Goal: Information Seeking & Learning: Check status

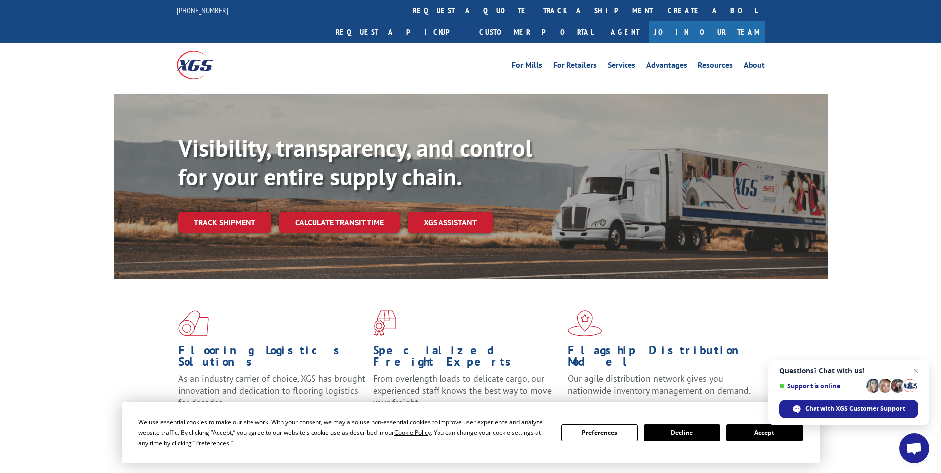
click at [232, 212] on link "Track shipment" at bounding box center [224, 222] width 93 height 21
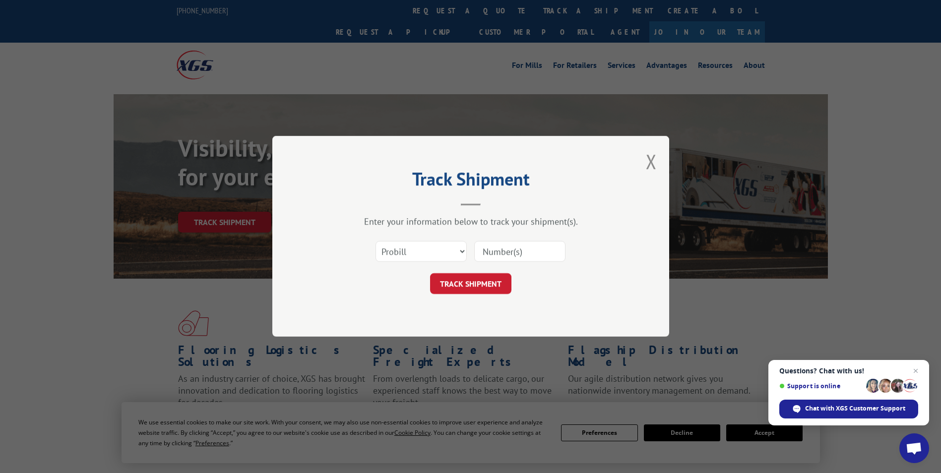
click at [493, 251] on input at bounding box center [519, 252] width 91 height 21
paste input "16137179"
type input "16137179"
click at [460, 281] on button "TRACK SHIPMENT" at bounding box center [470, 284] width 81 height 21
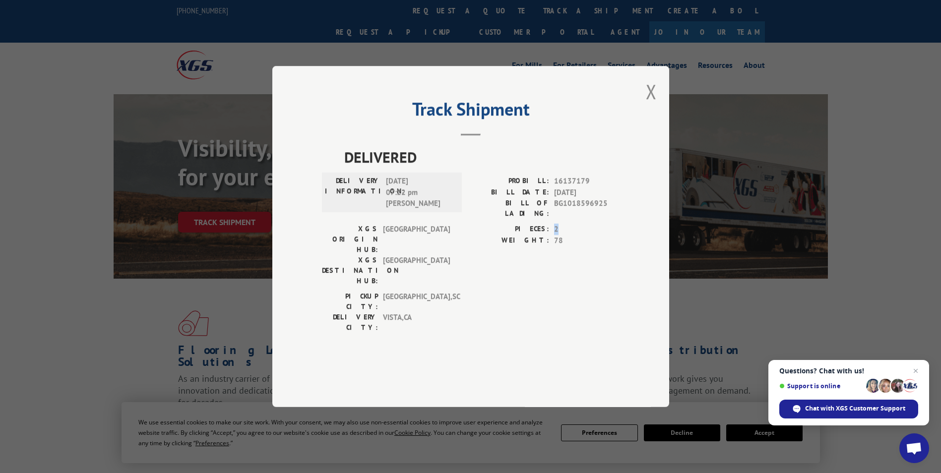
drag, startPoint x: 553, startPoint y: 252, endPoint x: 559, endPoint y: 251, distance: 6.0
click at [559, 235] on div "PIECES: 2" at bounding box center [545, 229] width 149 height 11
drag, startPoint x: 559, startPoint y: 251, endPoint x: 556, endPoint y: 267, distance: 16.2
click at [556, 247] on span "78" at bounding box center [586, 240] width 65 height 11
drag, startPoint x: 554, startPoint y: 261, endPoint x: 566, endPoint y: 261, distance: 12.4
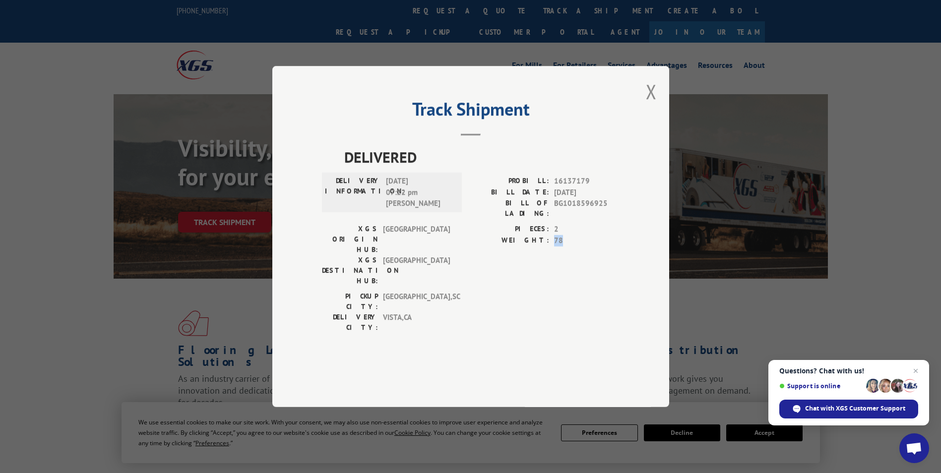
click at [566, 247] on span "78" at bounding box center [586, 240] width 65 height 11
drag, startPoint x: 566, startPoint y: 261, endPoint x: 554, endPoint y: 265, distance: 13.0
click at [554, 271] on div "PIECES: 2 WEIGHT: 78" at bounding box center [545, 257] width 149 height 67
click at [555, 235] on span "2" at bounding box center [586, 229] width 65 height 11
drag, startPoint x: 555, startPoint y: 248, endPoint x: 566, endPoint y: 250, distance: 11.1
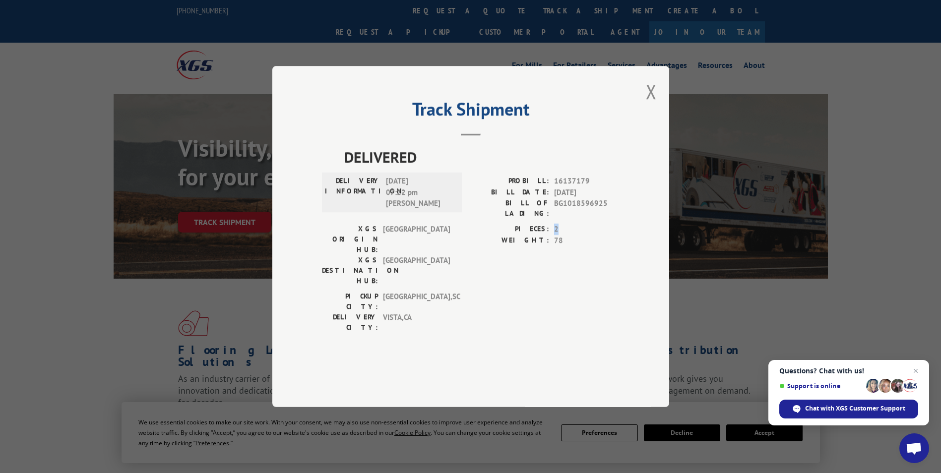
click at [566, 235] on span "2" at bounding box center [586, 229] width 65 height 11
drag, startPoint x: 566, startPoint y: 250, endPoint x: 559, endPoint y: 261, distance: 12.9
click at [559, 247] on span "78" at bounding box center [586, 240] width 65 height 11
drag, startPoint x: 556, startPoint y: 263, endPoint x: 567, endPoint y: 265, distance: 11.7
click at [567, 247] on span "78" at bounding box center [586, 240] width 65 height 11
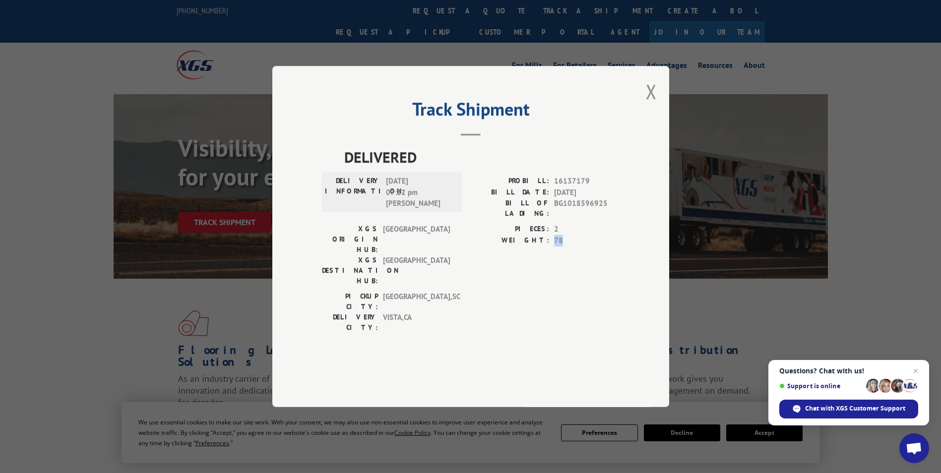
drag, startPoint x: 567, startPoint y: 265, endPoint x: 555, endPoint y: 261, distance: 13.2
click at [555, 273] on div "PIECES: 2 WEIGHT: 78" at bounding box center [545, 257] width 149 height 67
drag, startPoint x: 553, startPoint y: 249, endPoint x: 561, endPoint y: 253, distance: 8.9
click at [561, 235] on div "PIECES: 2" at bounding box center [545, 229] width 149 height 11
drag, startPoint x: 561, startPoint y: 253, endPoint x: 554, endPoint y: 272, distance: 20.1
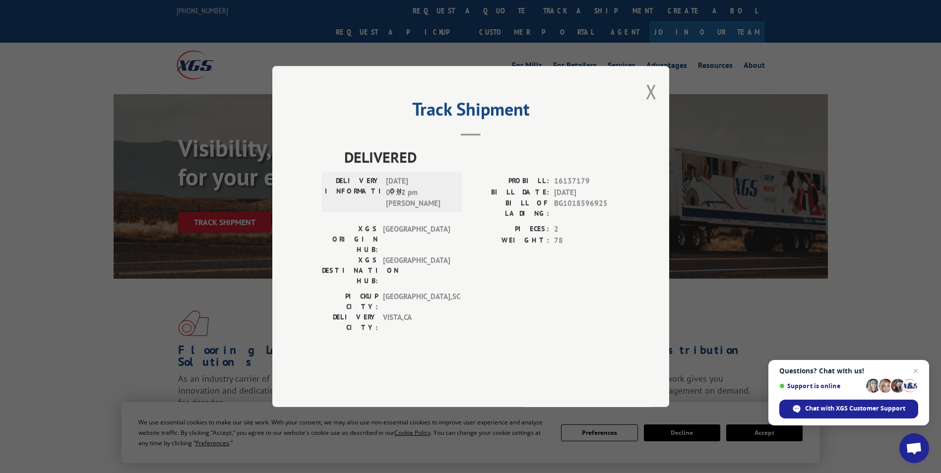
click at [554, 272] on div "PIECES: 2 WEIGHT: 78" at bounding box center [545, 257] width 149 height 67
drag, startPoint x: 555, startPoint y: 264, endPoint x: 567, endPoint y: 265, distance: 12.4
click at [567, 247] on span "78" at bounding box center [586, 240] width 65 height 11
drag, startPoint x: 567, startPoint y: 265, endPoint x: 535, endPoint y: 269, distance: 32.6
click at [535, 280] on div "PIECES: 2 WEIGHT: 78" at bounding box center [545, 257] width 149 height 67
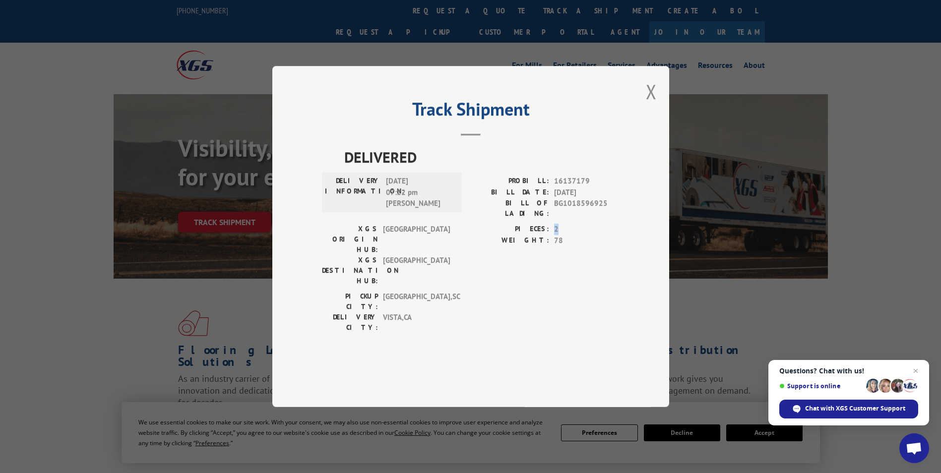
drag, startPoint x: 553, startPoint y: 252, endPoint x: 565, endPoint y: 253, distance: 12.4
click at [565, 235] on div "PIECES: 2" at bounding box center [545, 229] width 149 height 11
click at [516, 291] on div "PICKUP CITY: [GEOGRAPHIC_DATA] , [GEOGRAPHIC_DATA]: [GEOGRAPHIC_DATA] , [GEOGRA…" at bounding box center [471, 314] width 298 height 47
drag, startPoint x: 556, startPoint y: 250, endPoint x: 566, endPoint y: 252, distance: 10.0
click at [566, 235] on span "2" at bounding box center [586, 229] width 65 height 11
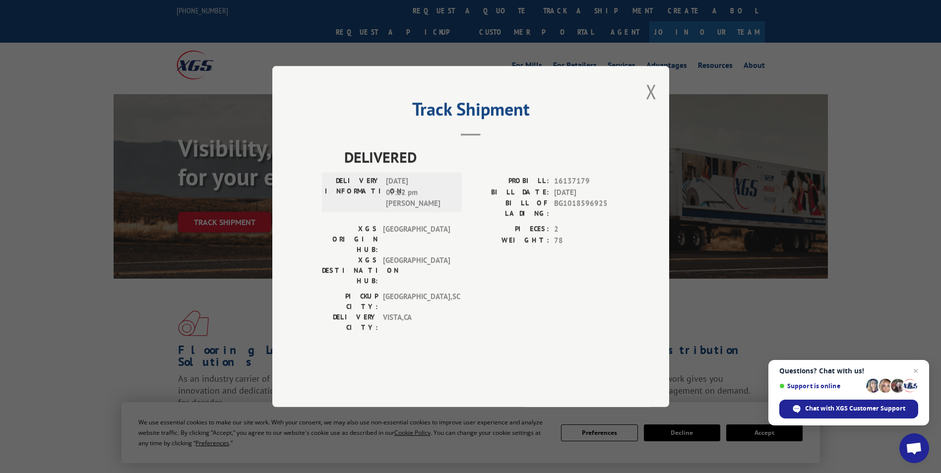
drag, startPoint x: 566, startPoint y: 252, endPoint x: 539, endPoint y: 276, distance: 36.5
click at [539, 276] on div "PIECES: 2 WEIGHT: 78" at bounding box center [545, 257] width 149 height 67
click at [634, 120] on div "Track Shipment DELIVERED DELIVERY INFORMATION: [DATE] 07:22 pm [PERSON_NAME] PR…" at bounding box center [470, 236] width 397 height 341
click at [654, 105] on button "Close modal" at bounding box center [651, 91] width 11 height 26
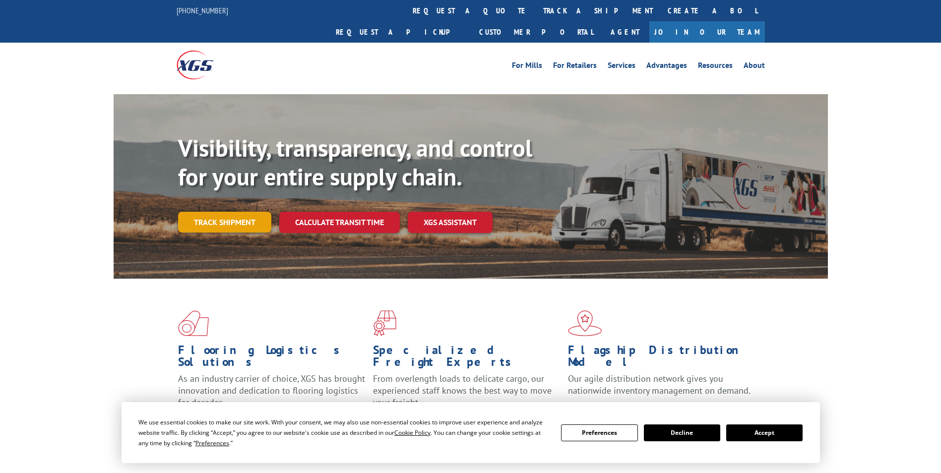
click at [231, 212] on link "Track shipment" at bounding box center [224, 222] width 93 height 21
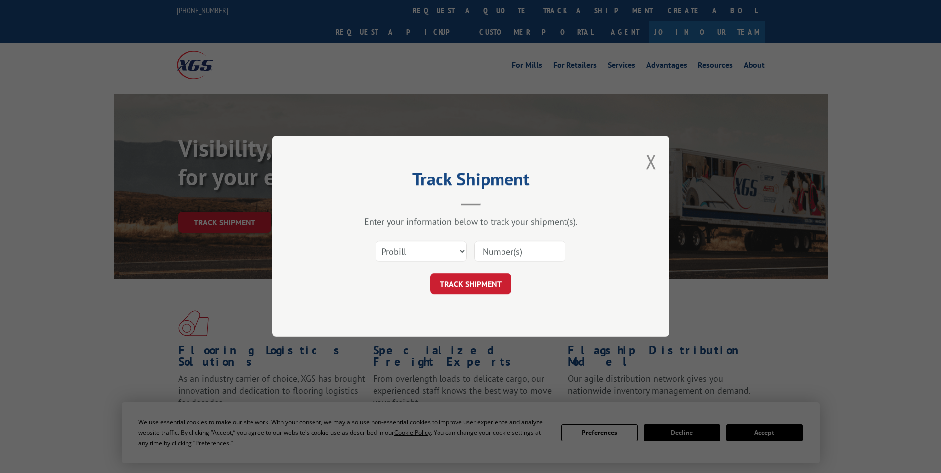
click at [497, 243] on input at bounding box center [519, 252] width 91 height 21
paste input "16137167"
type input "16137167"
click at [495, 286] on button "TRACK SHIPMENT" at bounding box center [470, 284] width 81 height 21
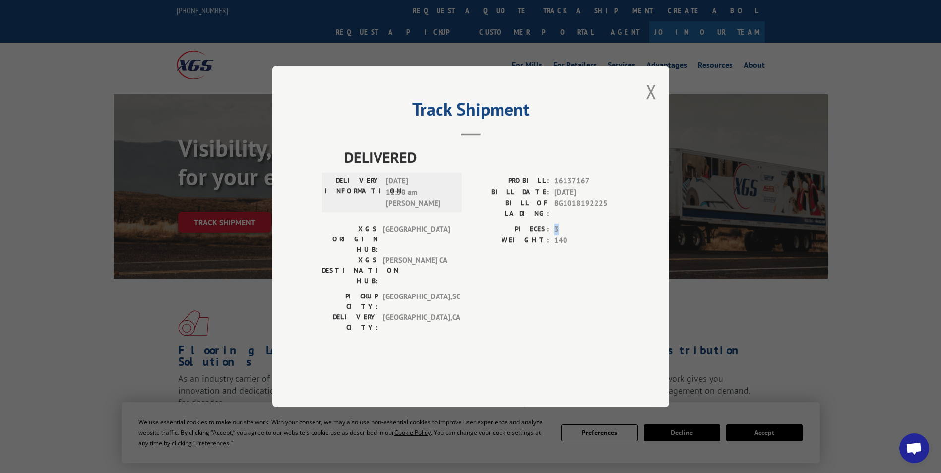
drag, startPoint x: 553, startPoint y: 252, endPoint x: 562, endPoint y: 251, distance: 9.0
click at [562, 235] on div "PIECES: 3" at bounding box center [545, 229] width 149 height 11
drag, startPoint x: 562, startPoint y: 251, endPoint x: 532, endPoint y: 255, distance: 30.2
click at [532, 235] on label "PIECES:" at bounding box center [510, 229] width 78 height 11
drag, startPoint x: 558, startPoint y: 252, endPoint x: 566, endPoint y: 252, distance: 8.9
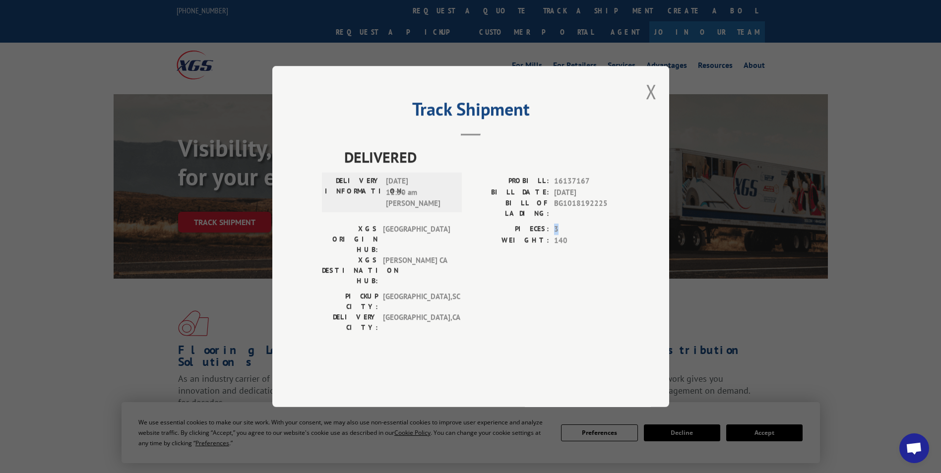
click at [566, 235] on div "PIECES: 3" at bounding box center [545, 229] width 149 height 11
drag, startPoint x: 566, startPoint y: 252, endPoint x: 560, endPoint y: 269, distance: 18.2
click at [560, 269] on div "PIECES: 3 WEIGHT: 140" at bounding box center [545, 257] width 149 height 67
drag, startPoint x: 553, startPoint y: 263, endPoint x: 577, endPoint y: 270, distance: 24.8
click at [577, 270] on div "PIECES: 3 WEIGHT: 140" at bounding box center [545, 257] width 149 height 67
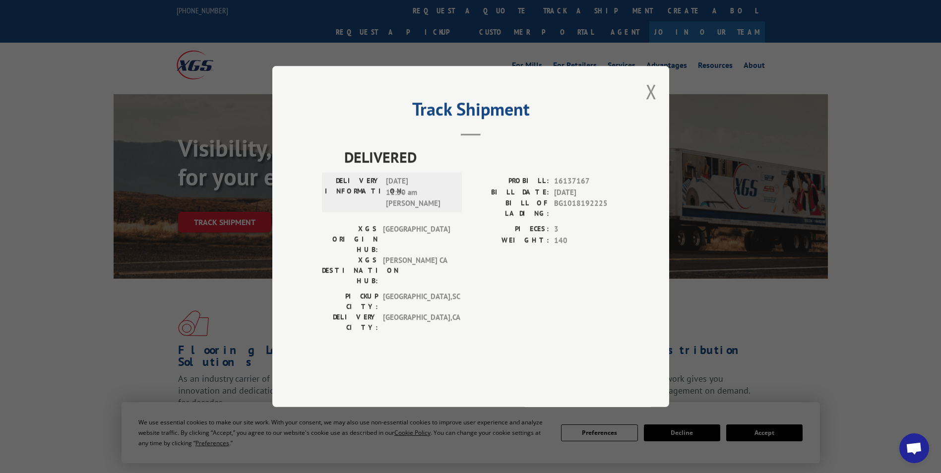
drag, startPoint x: 577, startPoint y: 270, endPoint x: 466, endPoint y: 282, distance: 111.8
click at [466, 291] on div "PICKUP CITY: SPARTANBURG , SC DELIVERY CITY: WALNUT CREEK , CA" at bounding box center [471, 314] width 298 height 47
drag, startPoint x: 554, startPoint y: 248, endPoint x: 562, endPoint y: 252, distance: 8.7
click at [562, 235] on div "PIECES: 3" at bounding box center [545, 229] width 149 height 11
drag, startPoint x: 562, startPoint y: 252, endPoint x: 560, endPoint y: 267, distance: 15.5
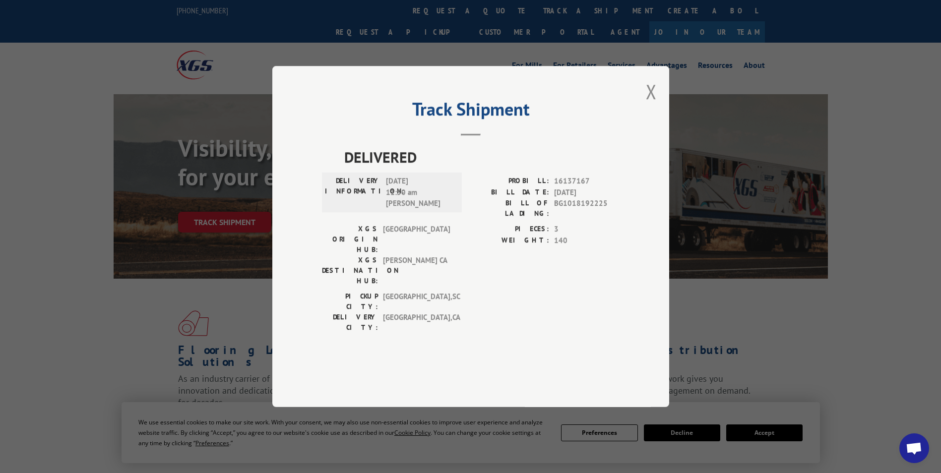
click at [561, 247] on span "140" at bounding box center [586, 240] width 65 height 11
drag, startPoint x: 415, startPoint y: 138, endPoint x: 555, endPoint y: 151, distance: 141.0
click at [555, 136] on header "Track Shipment" at bounding box center [471, 119] width 298 height 34
drag, startPoint x: 555, startPoint y: 151, endPoint x: 477, endPoint y: 196, distance: 90.7
click at [477, 168] on span "DELIVERED" at bounding box center [481, 157] width 275 height 22
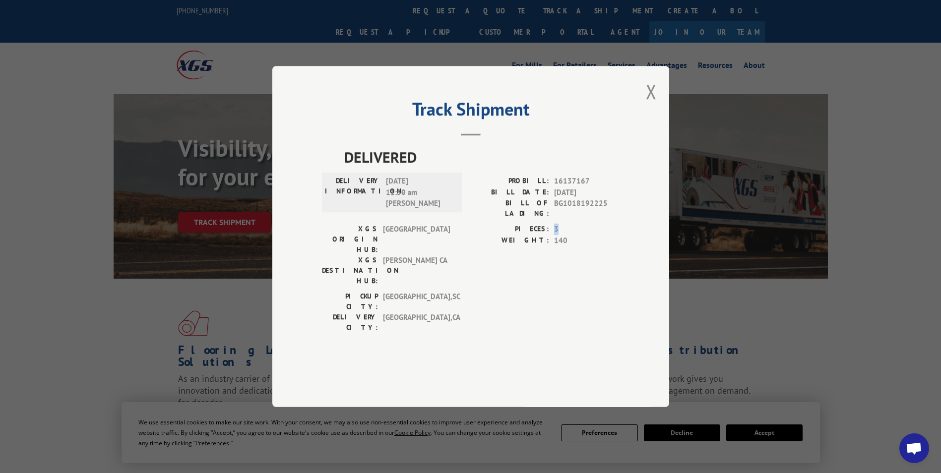
drag, startPoint x: 554, startPoint y: 252, endPoint x: 565, endPoint y: 254, distance: 11.3
click at [565, 235] on div "PIECES: 3" at bounding box center [545, 229] width 149 height 11
click at [467, 300] on div "PICKUP CITY: SPARTANBURG , SC DELIVERY CITY: WALNUT CREEK , CA" at bounding box center [471, 314] width 298 height 47
drag, startPoint x: 554, startPoint y: 248, endPoint x: 571, endPoint y: 256, distance: 19.3
click at [571, 246] on div "PIECES: 3 WEIGHT: 140" at bounding box center [545, 235] width 149 height 22
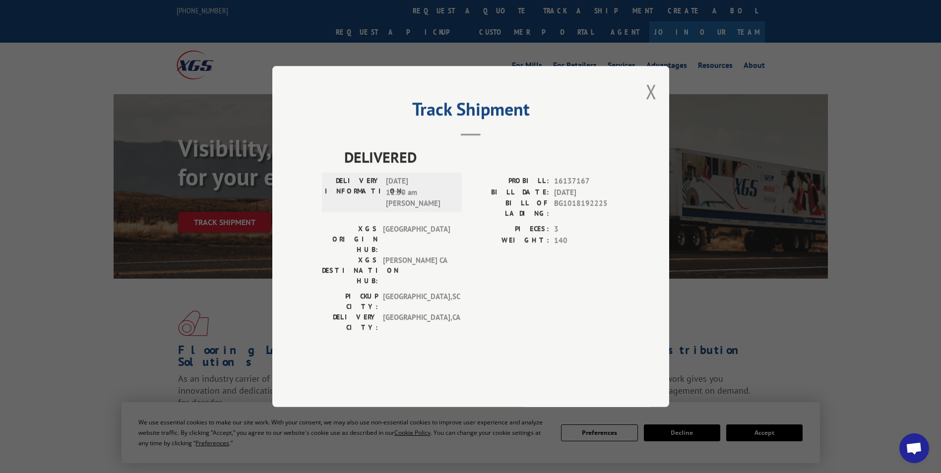
drag, startPoint x: 571, startPoint y: 256, endPoint x: 453, endPoint y: 282, distance: 120.4
click at [453, 291] on div "PICKUP CITY: SPARTANBURG , SC" at bounding box center [389, 301] width 134 height 21
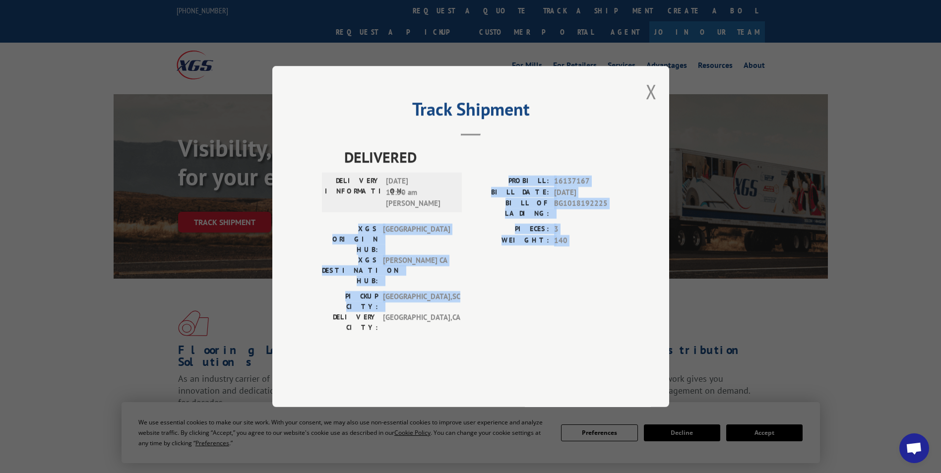
drag, startPoint x: 516, startPoint y: 200, endPoint x: 602, endPoint y: 283, distance: 119.3
click at [602, 283] on div "DELIVERED DELIVERY INFORMATION: 10/01/2025 11:50 am Mary PROBILL: 16137167 BILL…" at bounding box center [471, 242] width 298 height 192
click at [459, 252] on div "XGS ORIGIN HUB: TUNNEL HILL XGS DESTINATION HUB: TRACY CA PIECES: 3 WEIGHT: 140" at bounding box center [471, 257] width 298 height 67
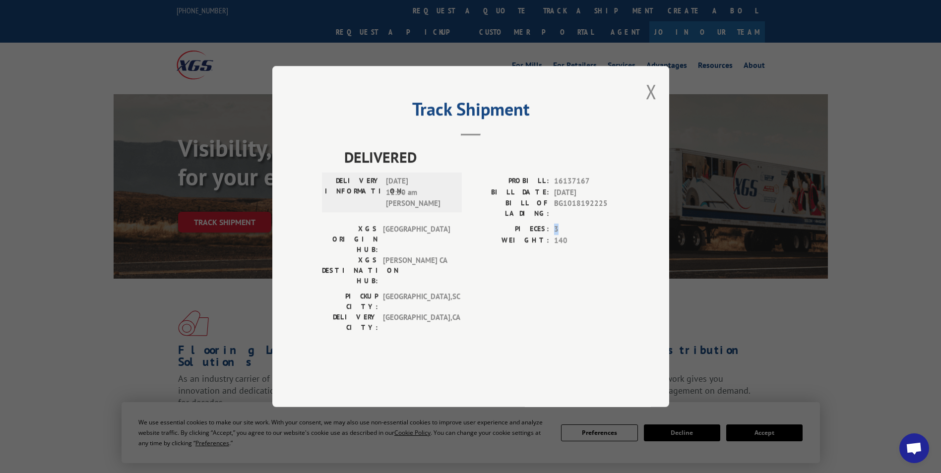
drag, startPoint x: 554, startPoint y: 250, endPoint x: 559, endPoint y: 250, distance: 5.5
click at [559, 235] on div "PIECES: 3" at bounding box center [545, 229] width 149 height 11
drag, startPoint x: 559, startPoint y: 250, endPoint x: 519, endPoint y: 236, distance: 41.9
click at [519, 219] on label "BILL OF LADING:" at bounding box center [510, 208] width 78 height 21
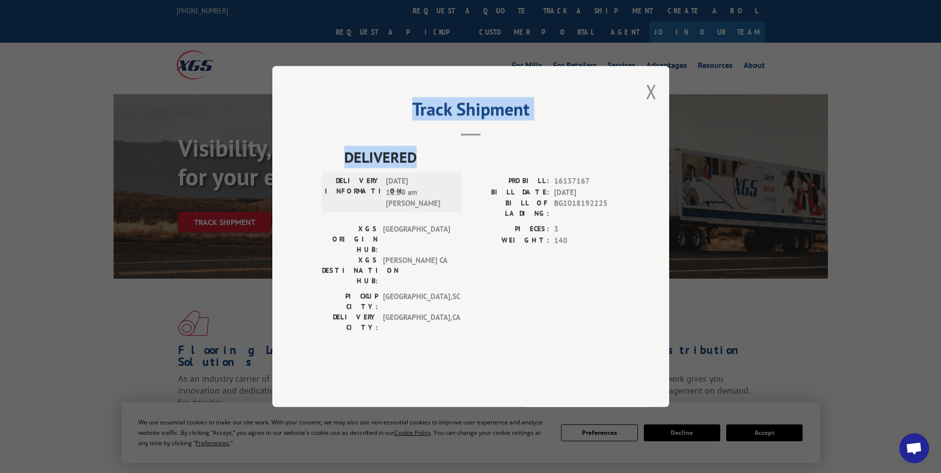
drag, startPoint x: 408, startPoint y: 138, endPoint x: 557, endPoint y: 169, distance: 152.4
click at [557, 169] on div "Track Shipment DELIVERED DELIVERY INFORMATION: 10/01/2025 11:50 am Mary PROBILL…" at bounding box center [470, 236] width 397 height 341
click at [532, 168] on span "DELIVERED" at bounding box center [481, 157] width 275 height 22
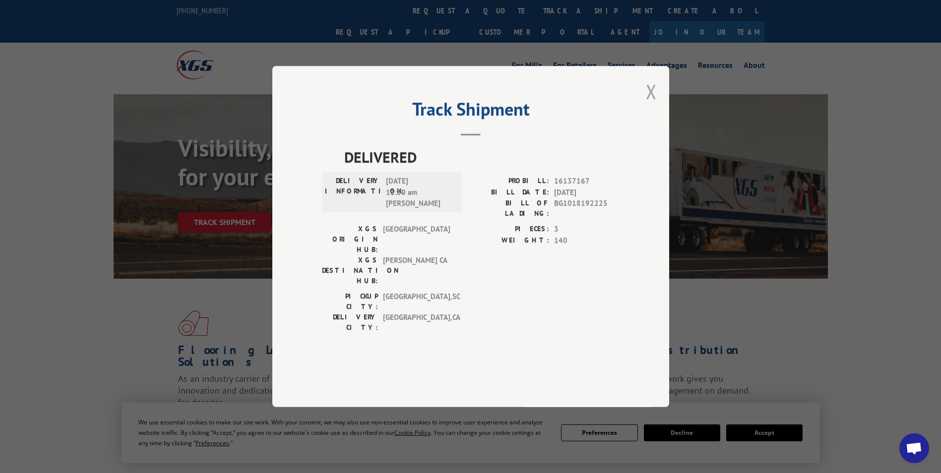
click at [650, 105] on button "Close modal" at bounding box center [651, 91] width 11 height 26
